Goal: Information Seeking & Learning: Find specific fact

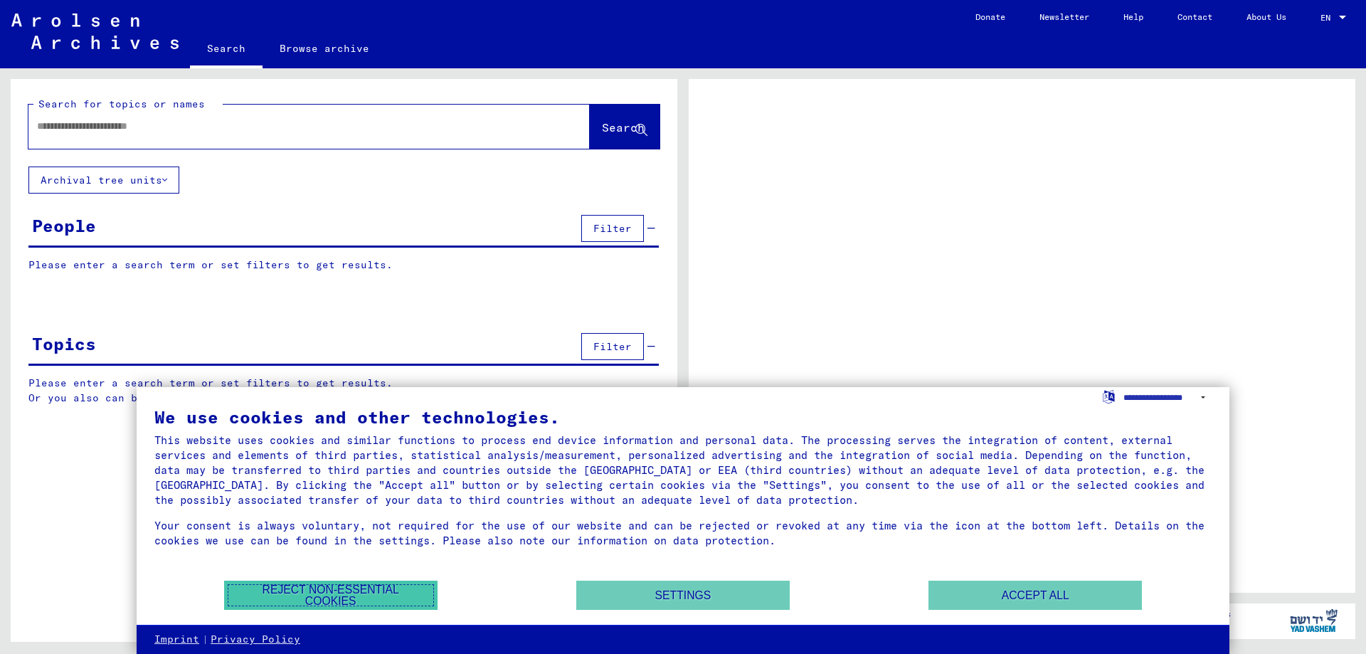
click at [280, 590] on button "Reject non-essential cookies" at bounding box center [330, 594] width 213 height 29
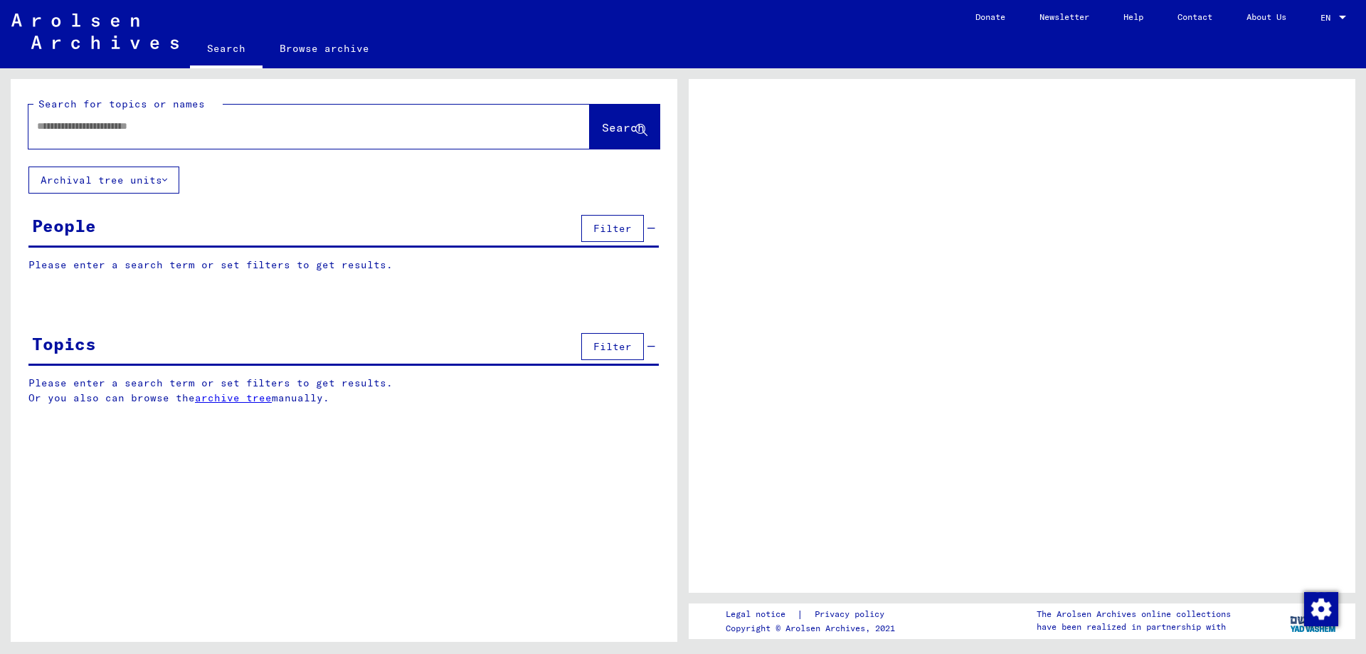
click at [245, 122] on input "text" at bounding box center [296, 126] width 519 height 15
type input "**********"
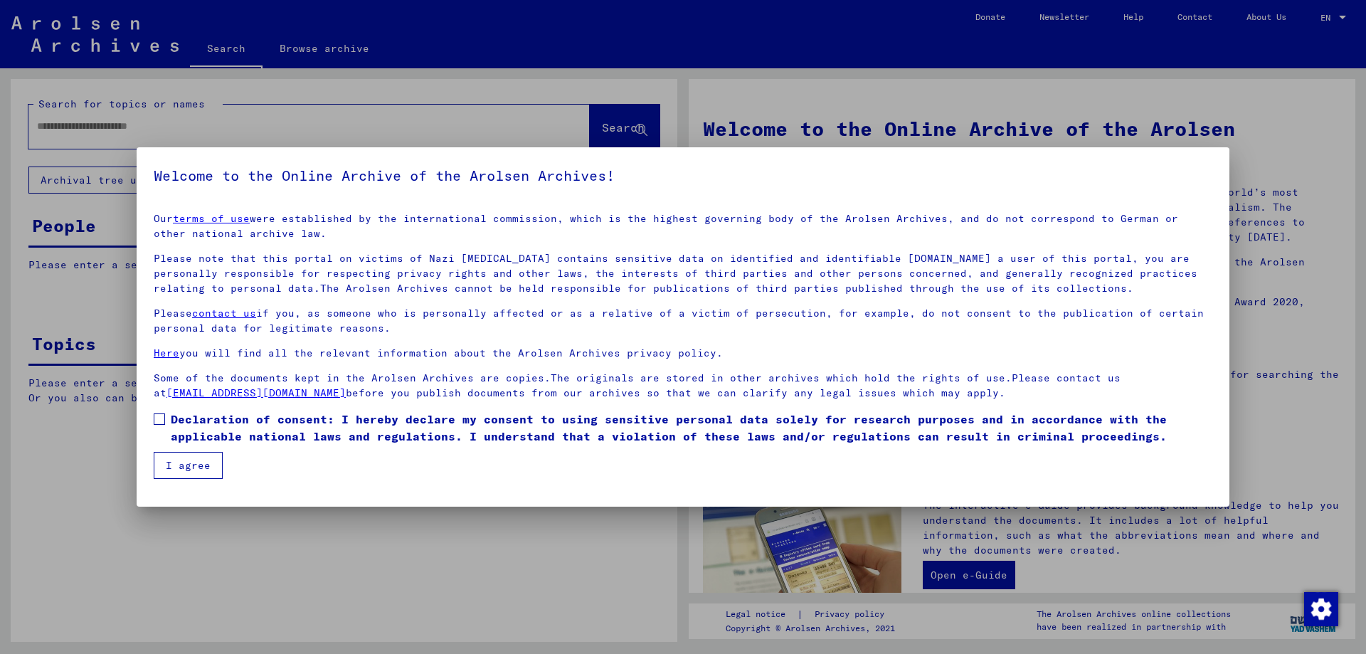
click at [176, 462] on button "I agree" at bounding box center [188, 465] width 69 height 27
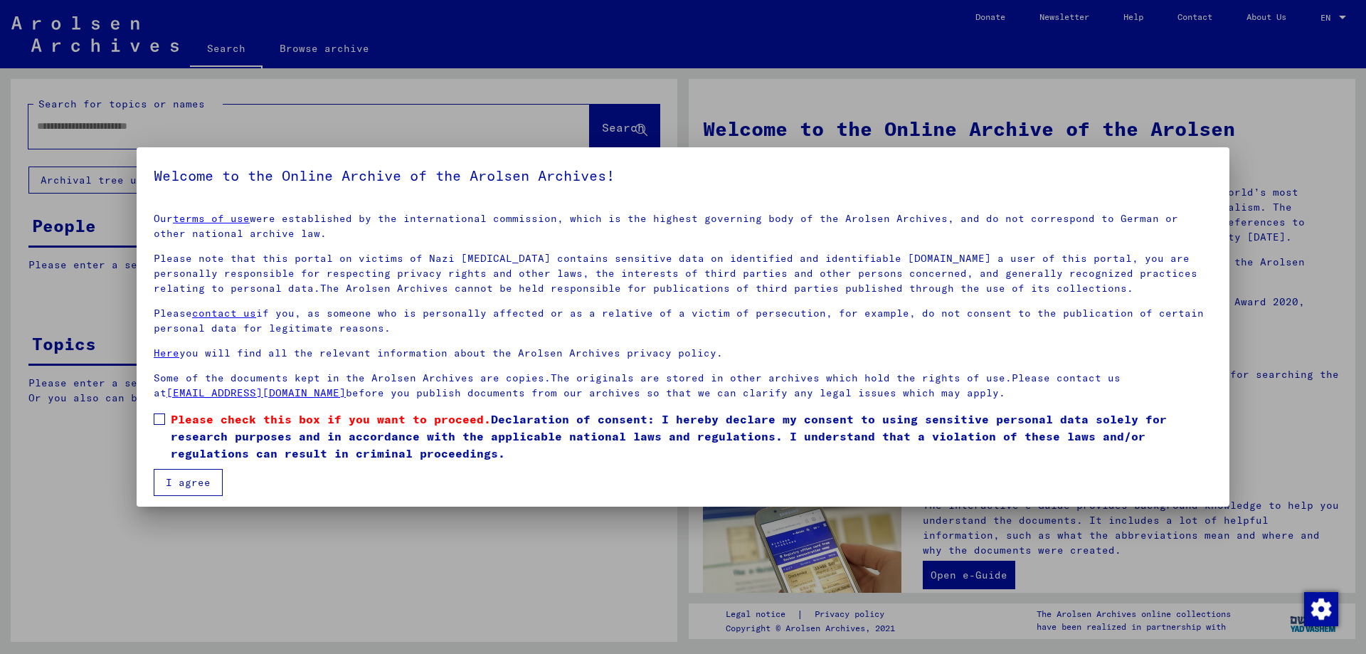
click at [159, 417] on span at bounding box center [159, 418] width 11 height 11
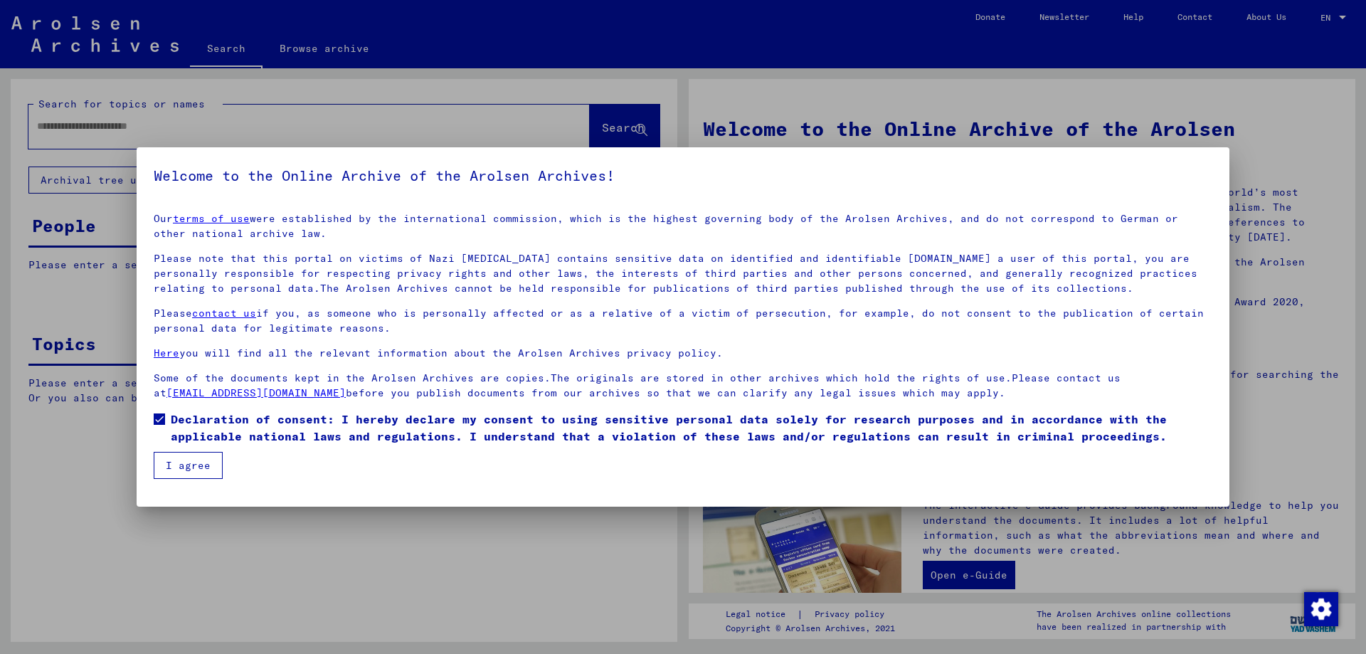
click at [172, 460] on button "I agree" at bounding box center [188, 465] width 69 height 27
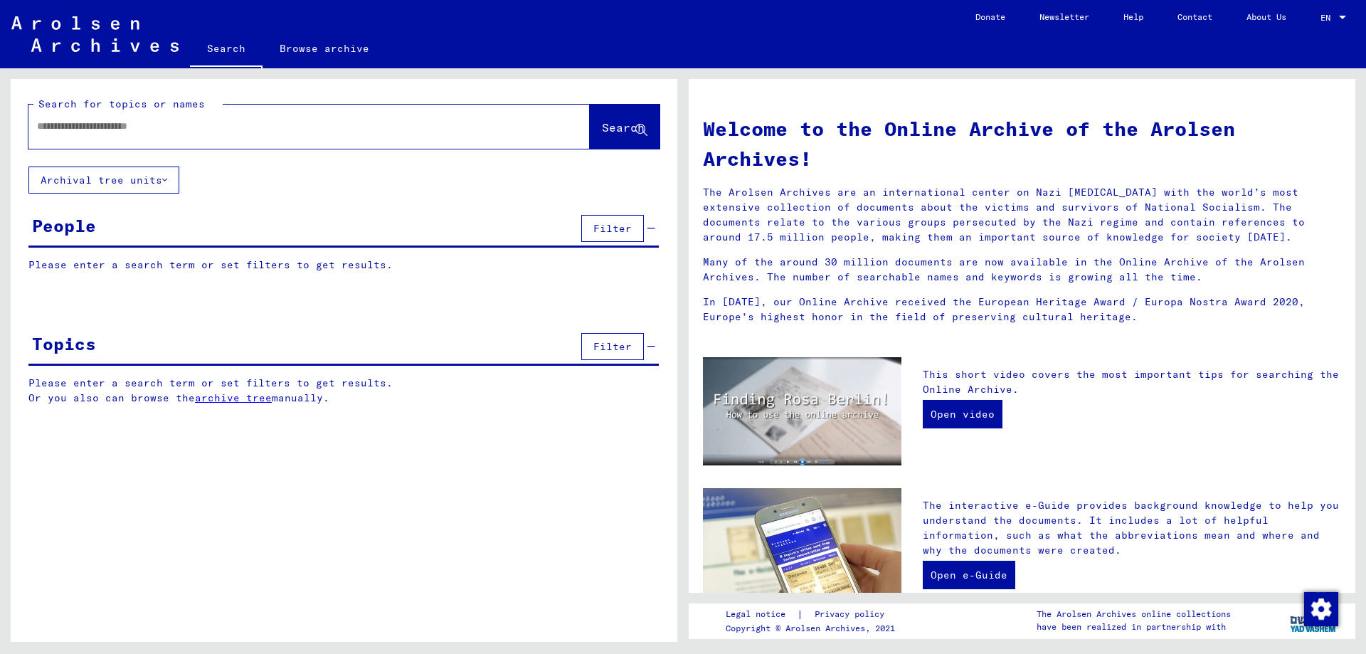
click at [196, 127] on input "text" at bounding box center [292, 126] width 510 height 15
type input "**********"
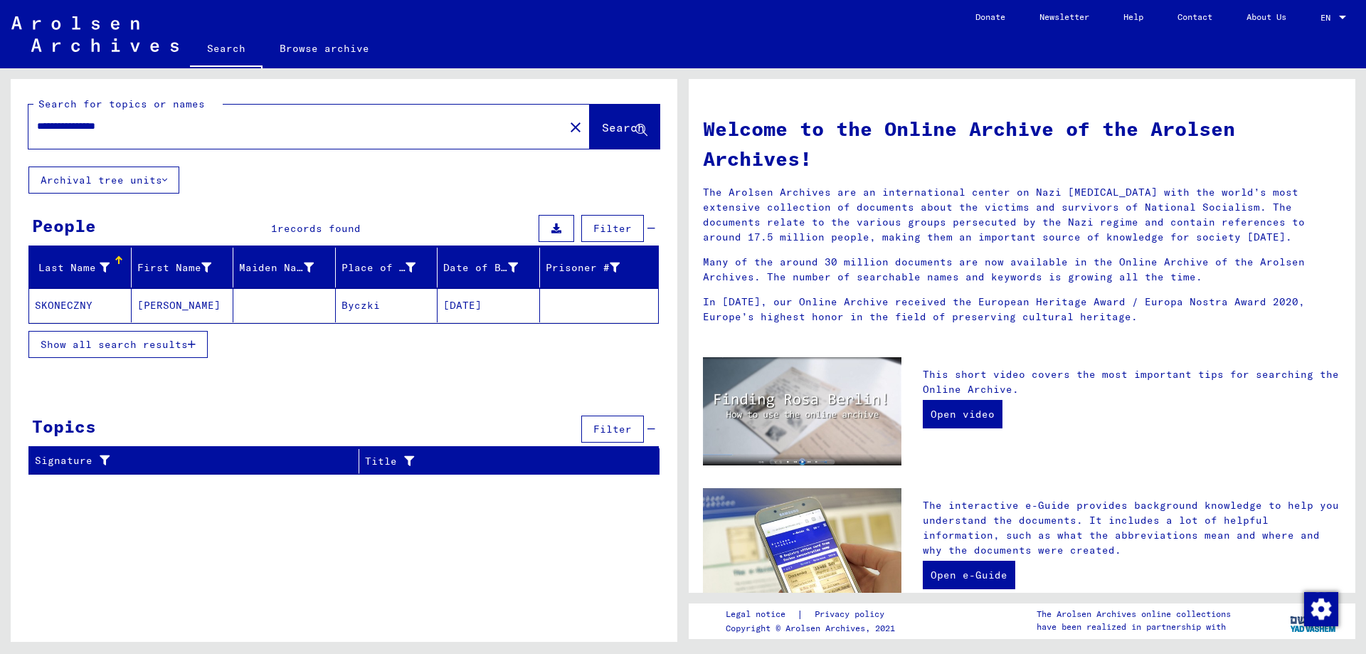
click at [514, 316] on mat-cell "[DATE]" at bounding box center [488, 305] width 102 height 34
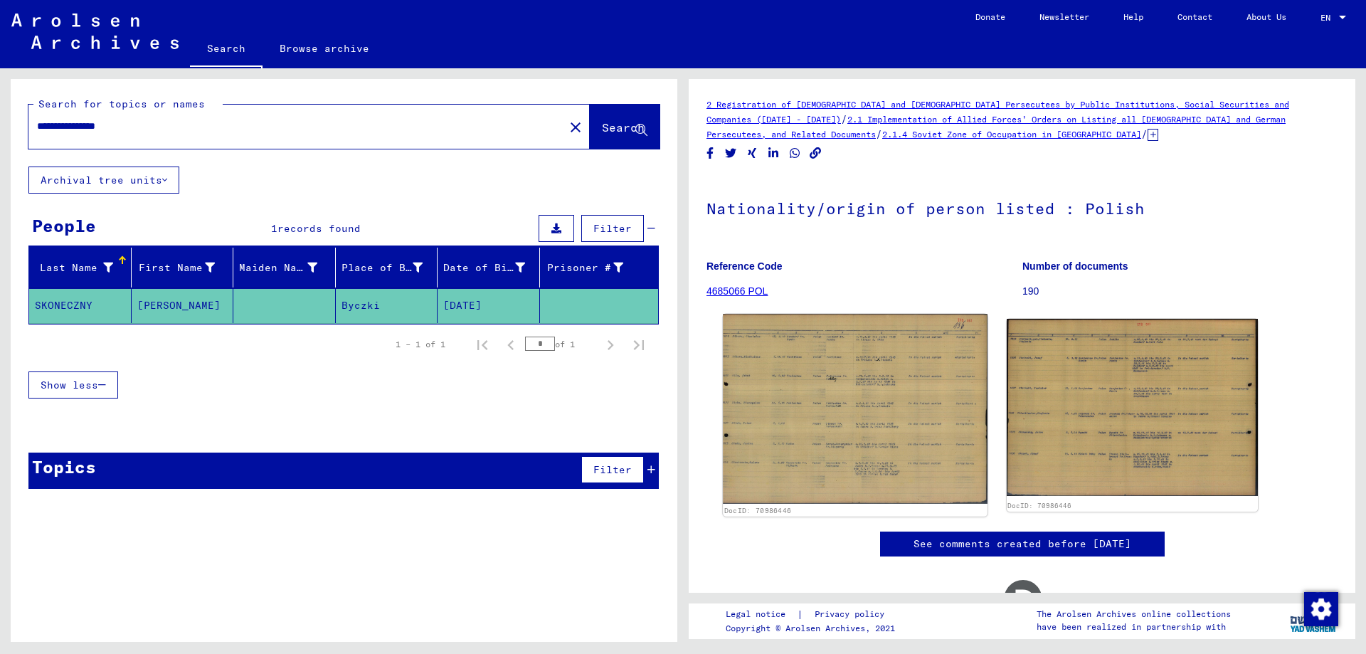
click at [800, 358] on img at bounding box center [855, 409] width 264 height 190
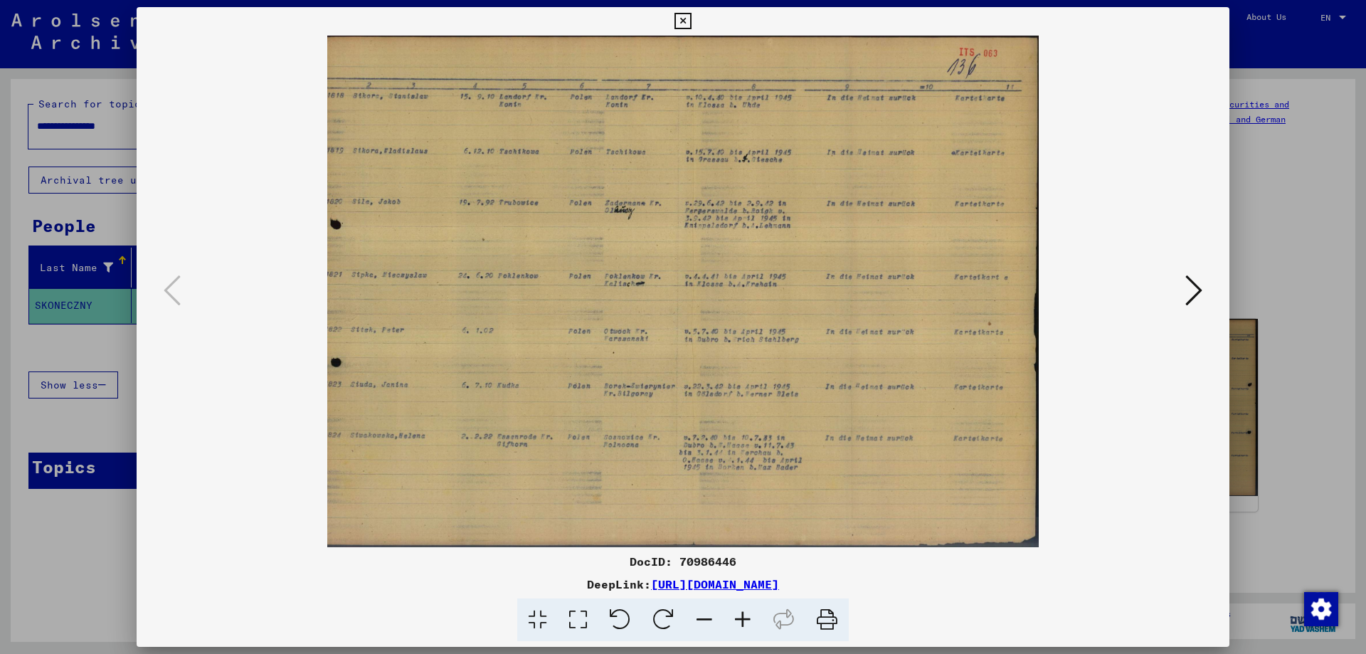
click at [691, 21] on icon at bounding box center [682, 21] width 16 height 17
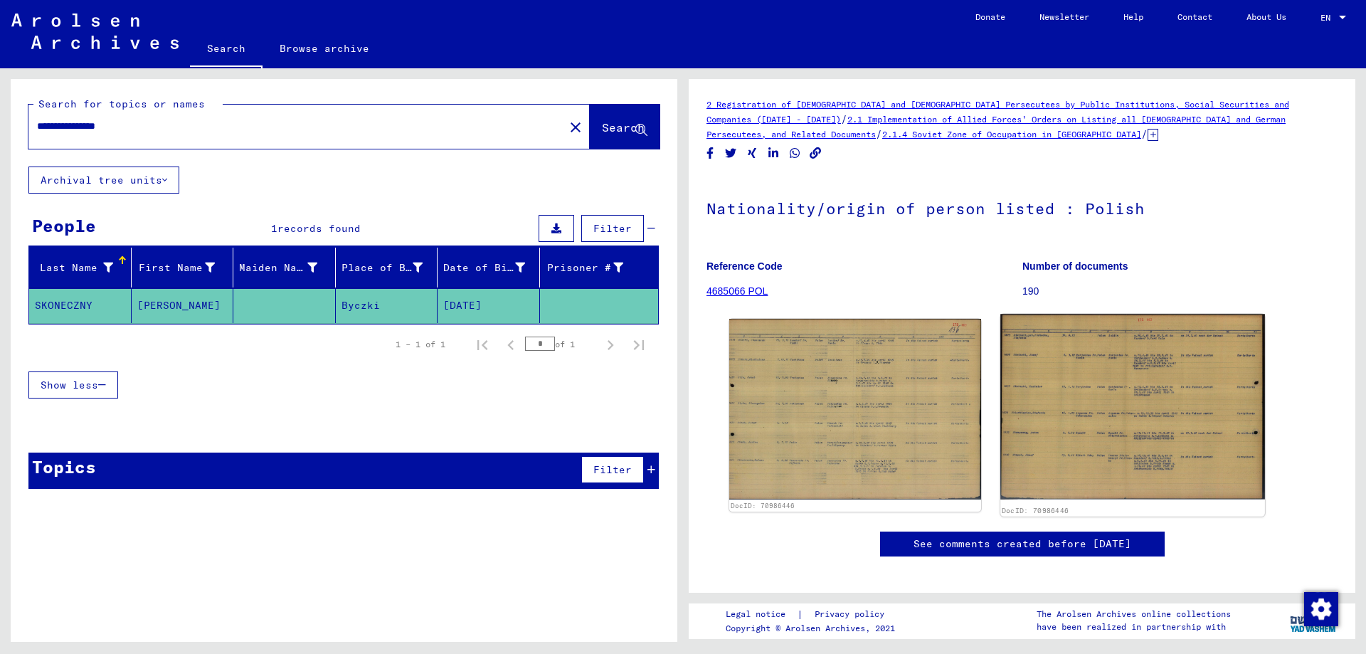
click at [1034, 343] on img at bounding box center [1132, 407] width 264 height 186
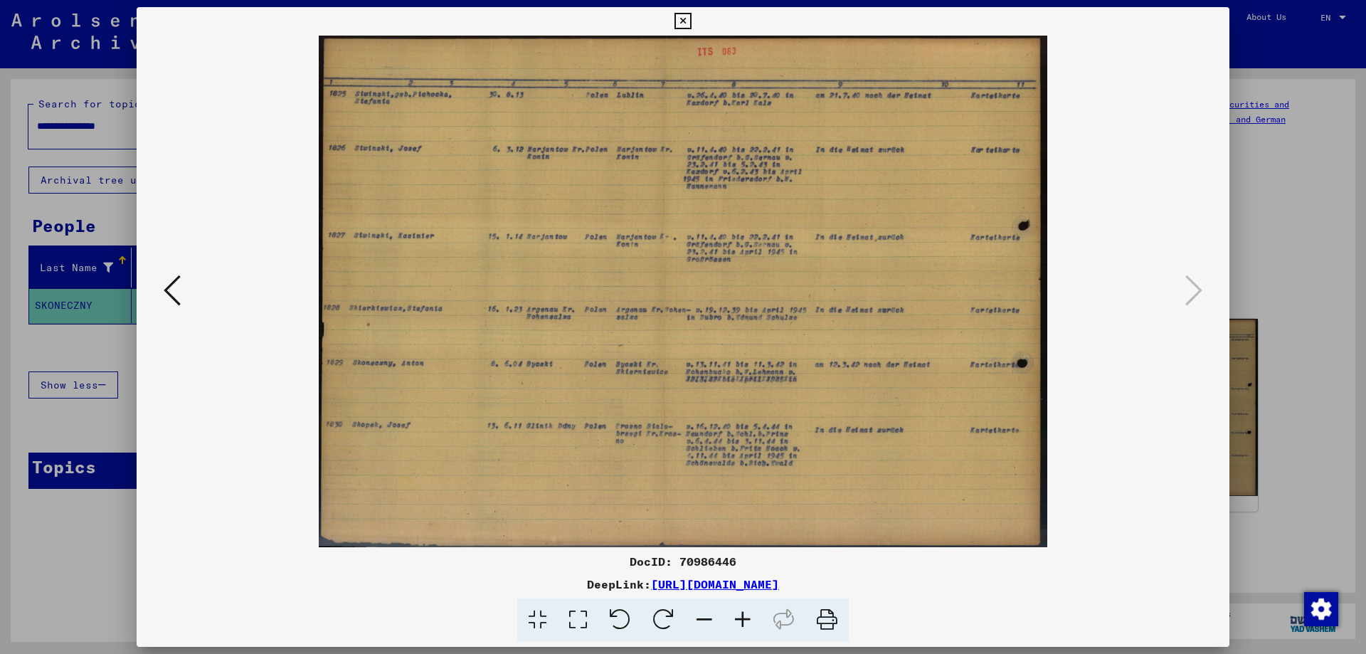
click at [691, 24] on icon at bounding box center [682, 21] width 16 height 17
